Goal: Navigation & Orientation: Go to known website

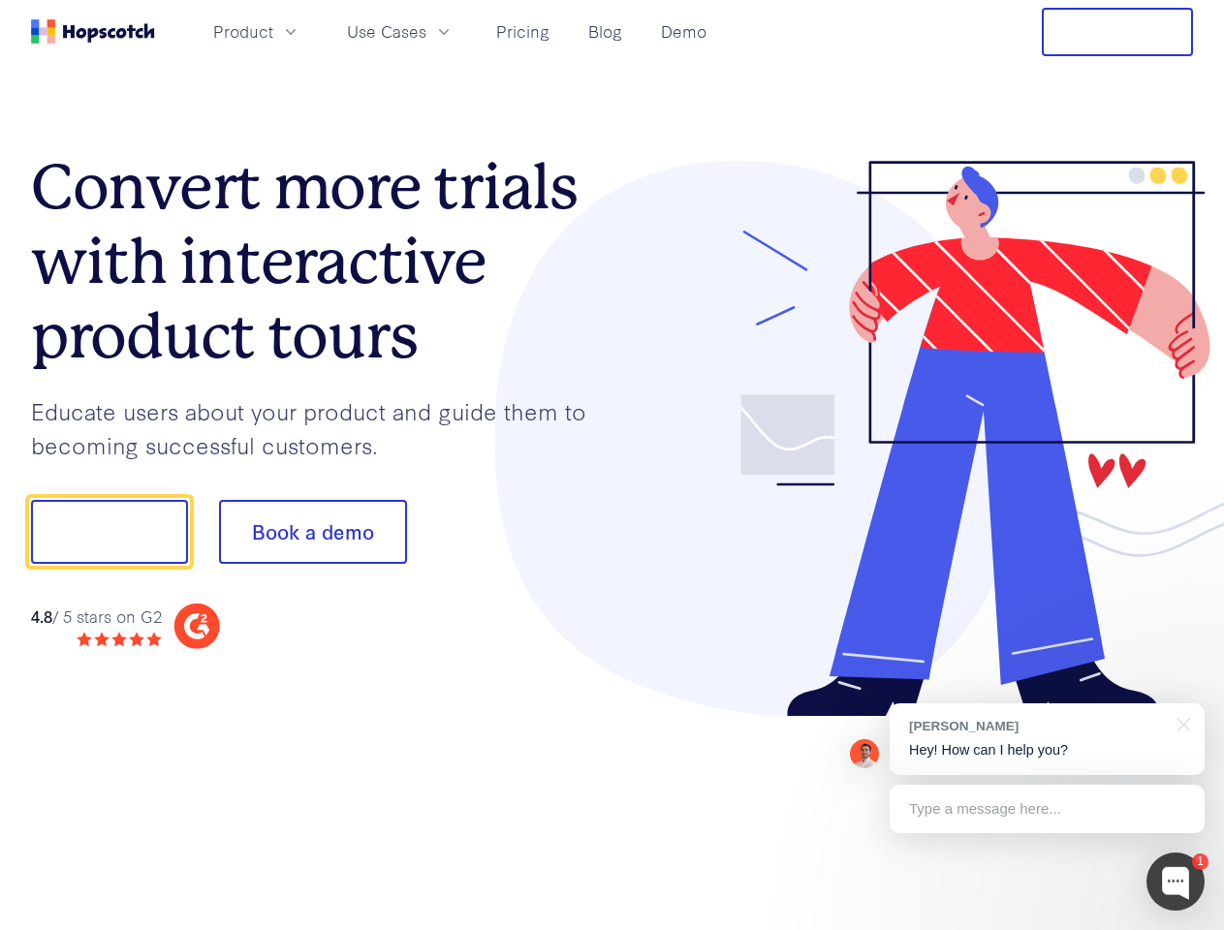
click at [612, 465] on div at bounding box center [902, 439] width 581 height 557
click at [273, 31] on span "Product" at bounding box center [243, 31] width 60 height 24
click at [426, 31] on span "Use Cases" at bounding box center [386, 31] width 79 height 24
click at [1117, 32] on button "Free Trial" at bounding box center [1117, 32] width 151 height 48
click at [109, 532] on button "Show me!" at bounding box center [109, 532] width 157 height 64
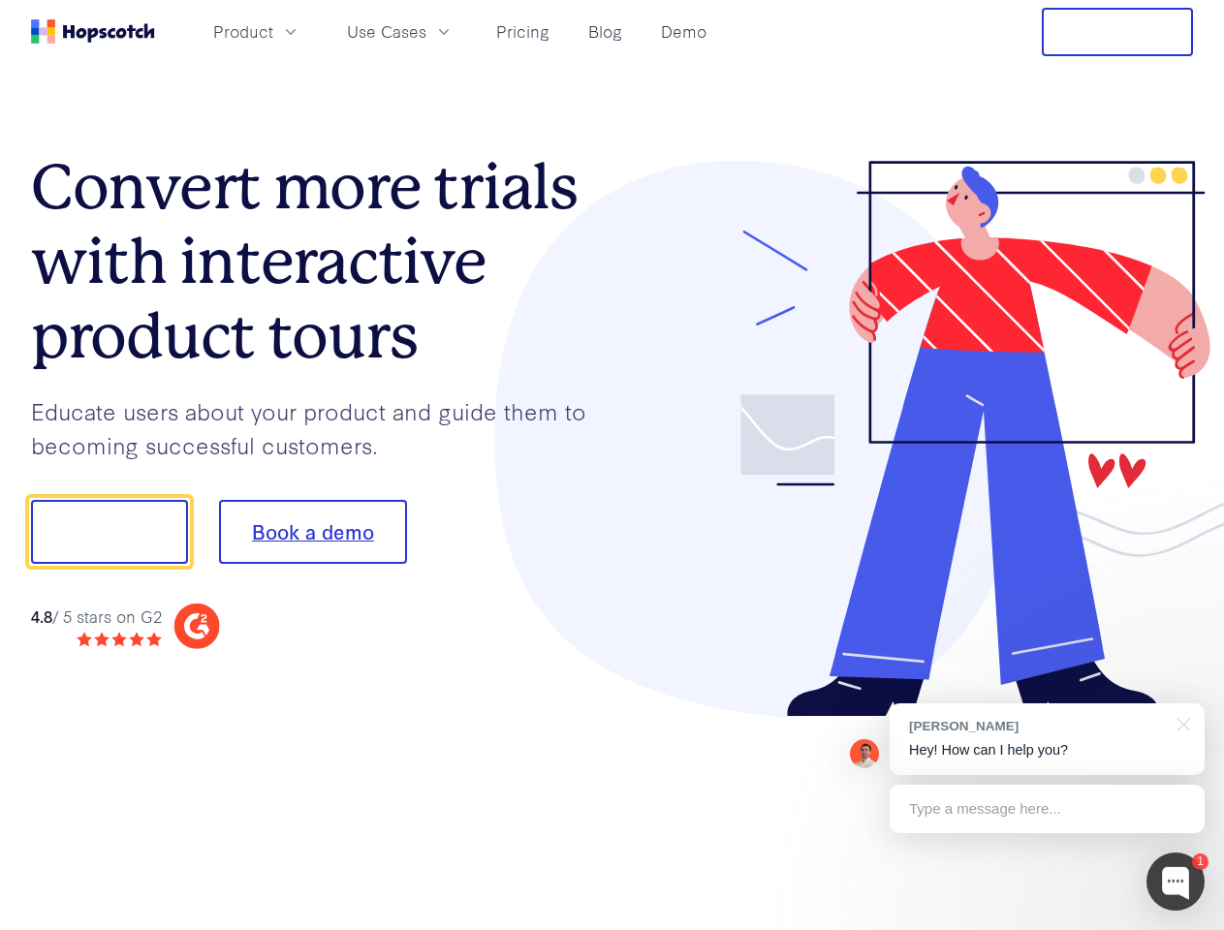
click at [312, 532] on button "Book a demo" at bounding box center [313, 532] width 188 height 64
click at [1175, 882] on div at bounding box center [1175, 882] width 58 height 58
click at [1046, 739] on div "[PERSON_NAME] Hey! How can I help you?" at bounding box center [1047, 739] width 315 height 72
click at [1180, 723] on div at bounding box center [1022, 529] width 363 height 646
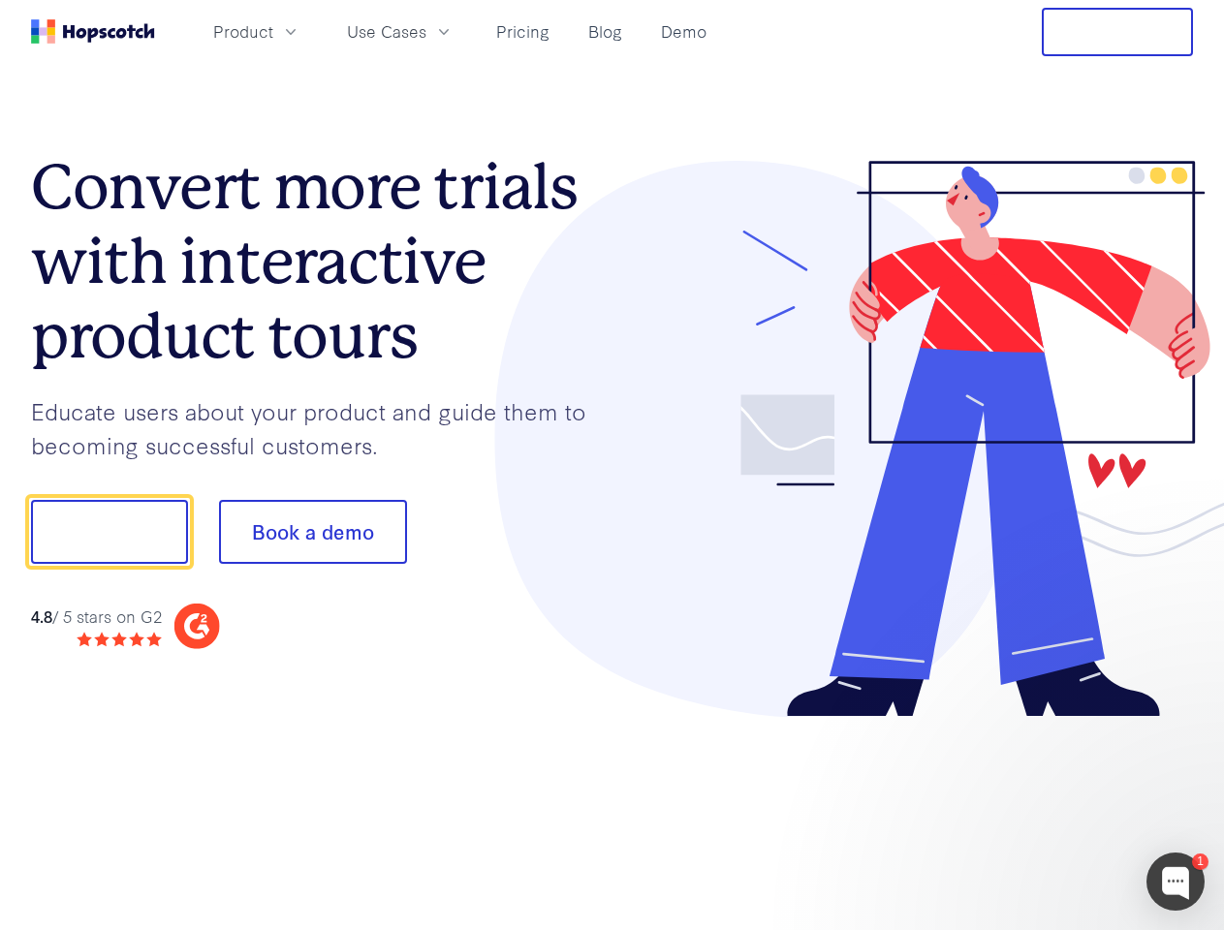
click at [1046, 809] on div at bounding box center [1022, 659] width 363 height 387
